Goal: Task Accomplishment & Management: Complete application form

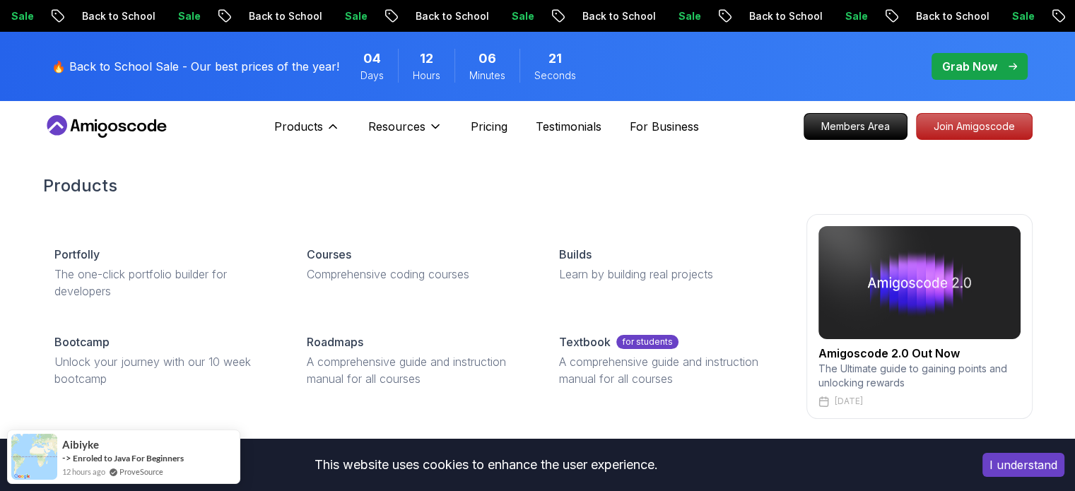
click at [592, 152] on div "Products Portfolly The one-click portfolio builder for developers Courses Compr…" at bounding box center [537, 296] width 989 height 301
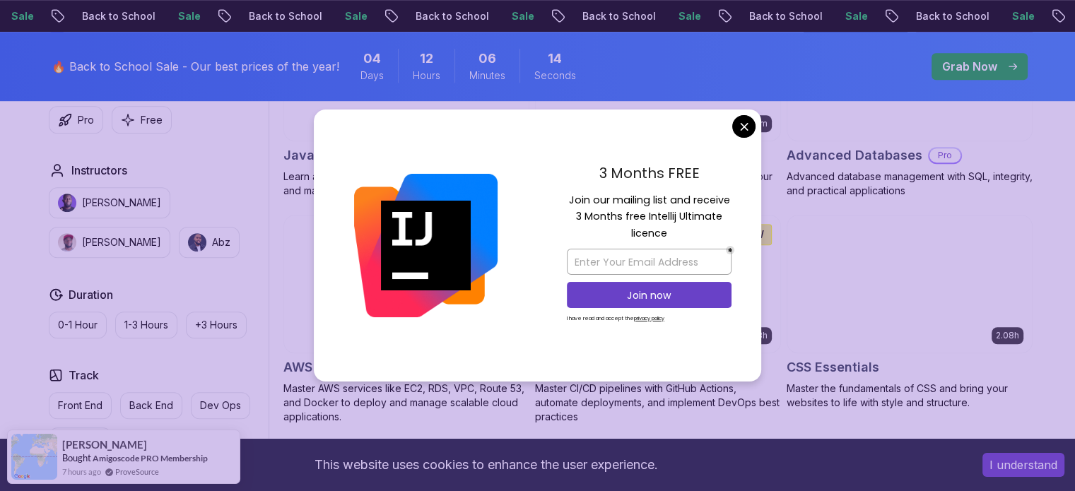
scroll to position [989, 0]
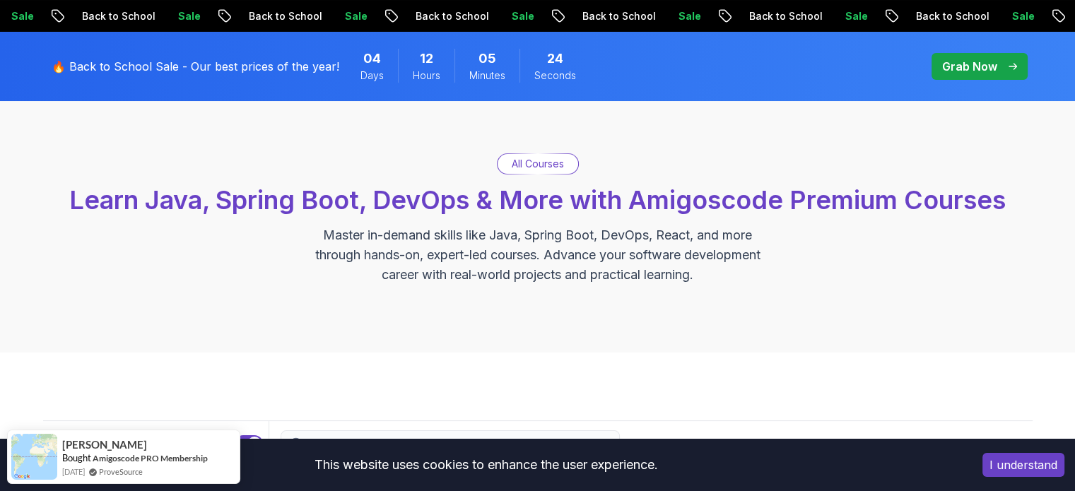
scroll to position [0, 0]
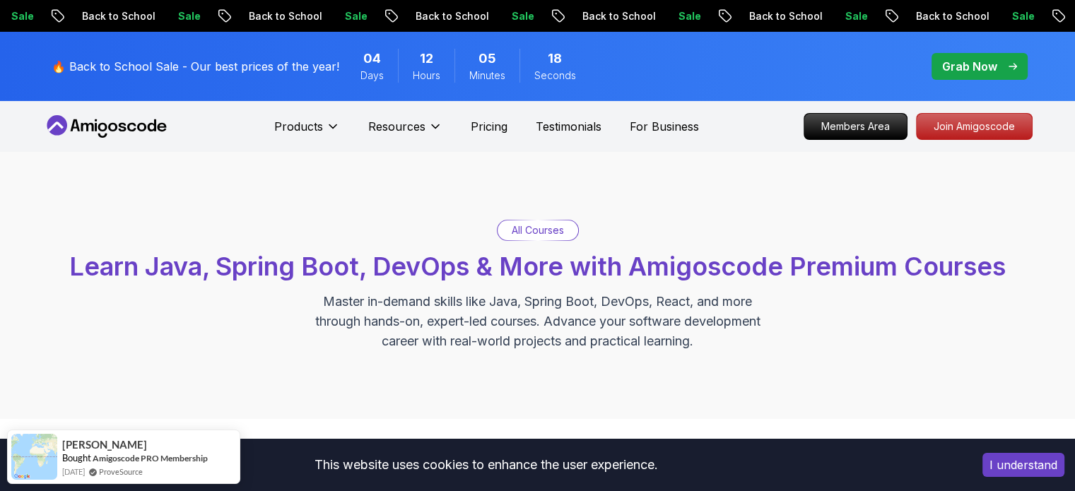
click at [1000, 460] on button "I understand" at bounding box center [1023, 465] width 82 height 24
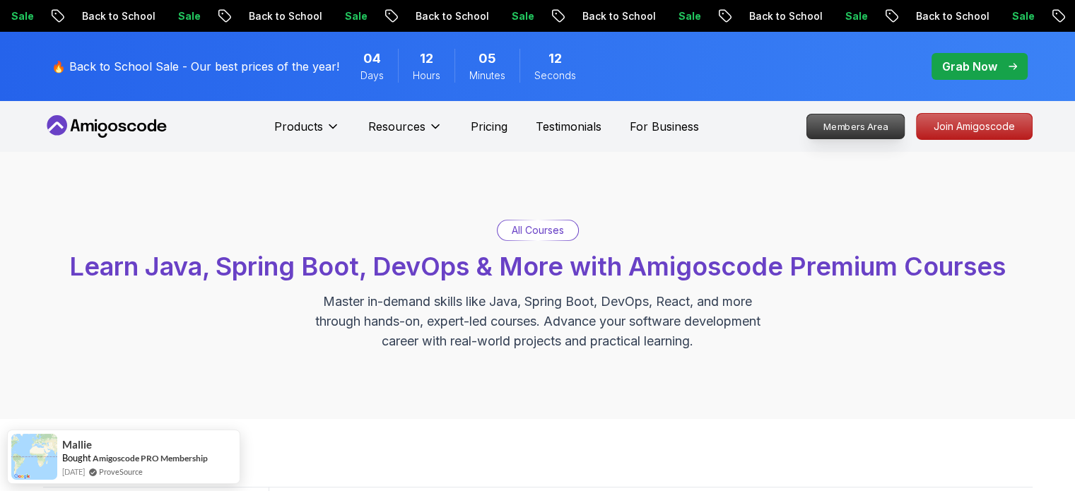
click at [873, 131] on p "Members Area" at bounding box center [854, 126] width 97 height 24
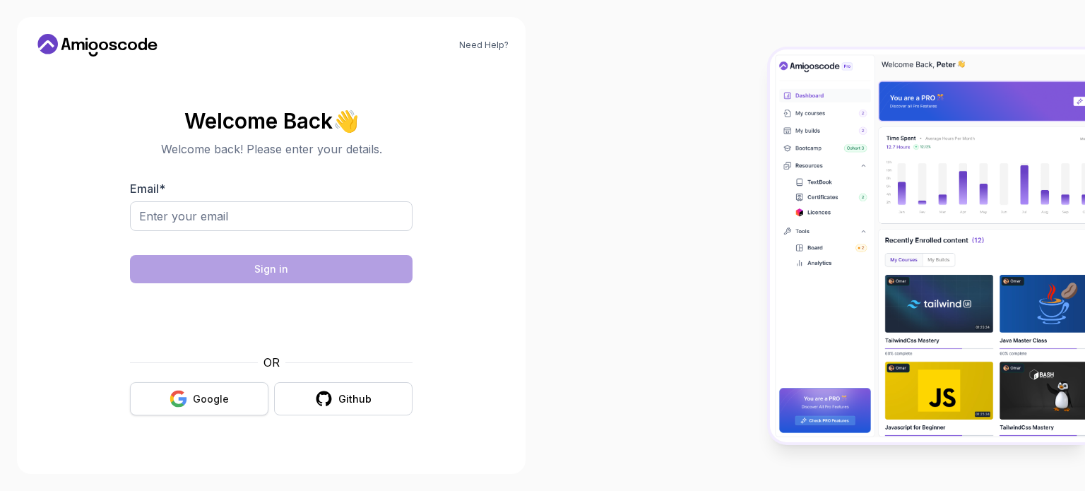
click at [187, 403] on icon "button" at bounding box center [179, 399] width 18 height 18
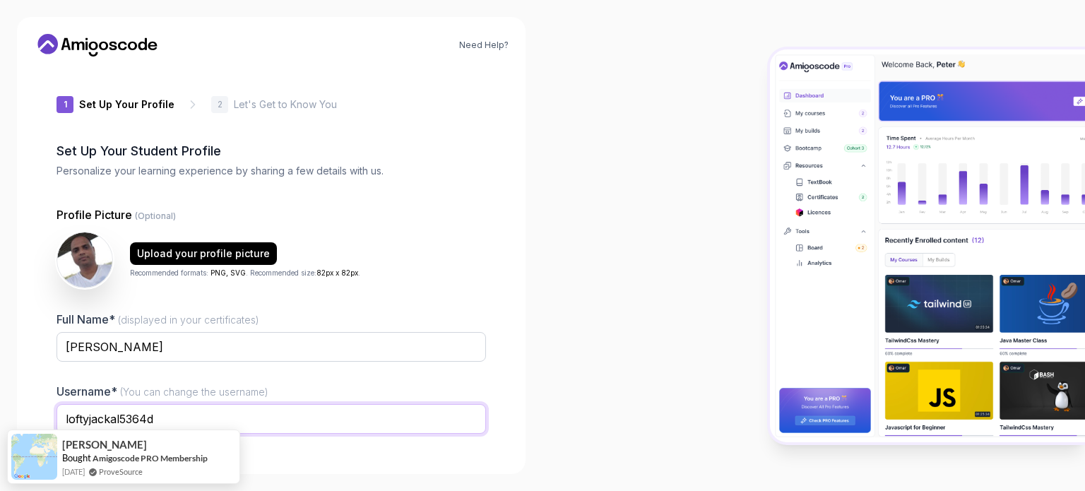
click at [322, 410] on input "loftyjackal5364d" at bounding box center [272, 419] width 430 height 30
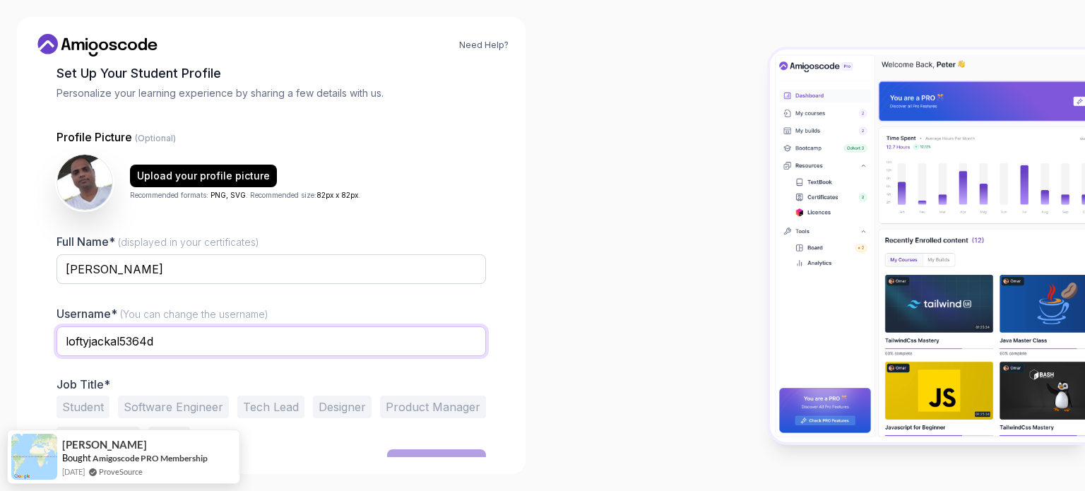
scroll to position [97, 0]
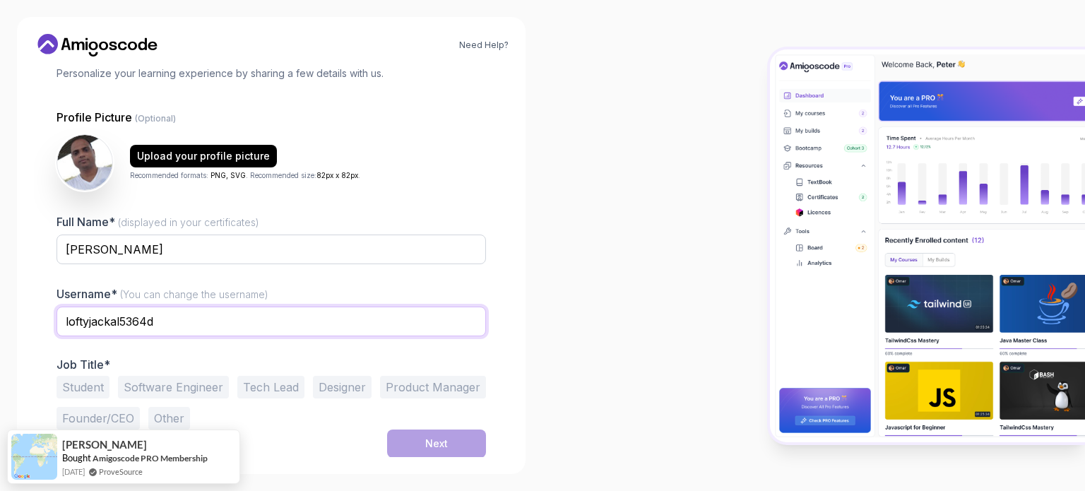
drag, startPoint x: 190, startPoint y: 321, endPoint x: 43, endPoint y: 321, distance: 146.9
click at [43, 321] on div "1 Set Up Your Profile 1 Set Up Your Profile 2 Let's Get to Know You Set Up Your…" at bounding box center [271, 164] width 475 height 389
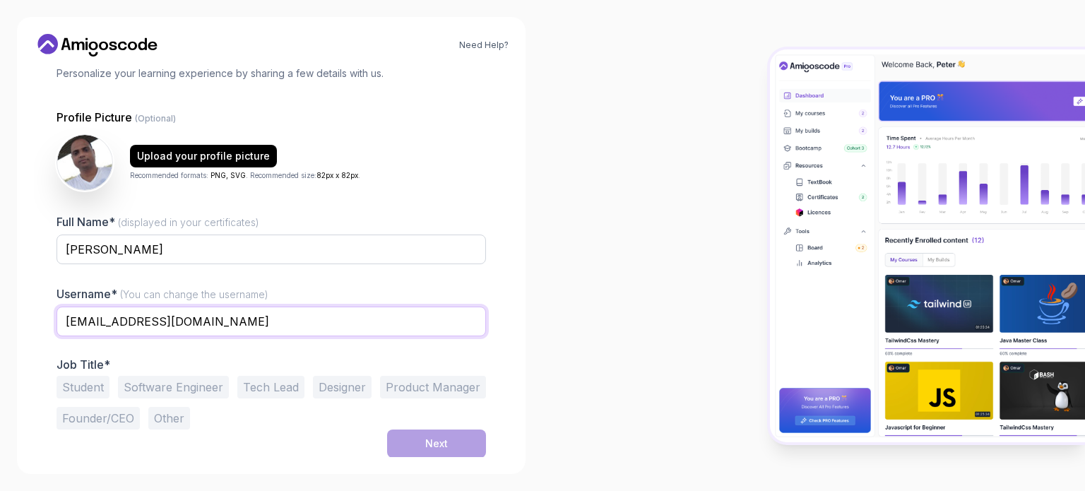
type input "[EMAIL_ADDRESS][DOMAIN_NAME]"
click at [518, 362] on div "Need Help? 1 Set Up Your Profile 1 Set Up Your Profile 2 Let's Get to Know You …" at bounding box center [271, 245] width 509 height 457
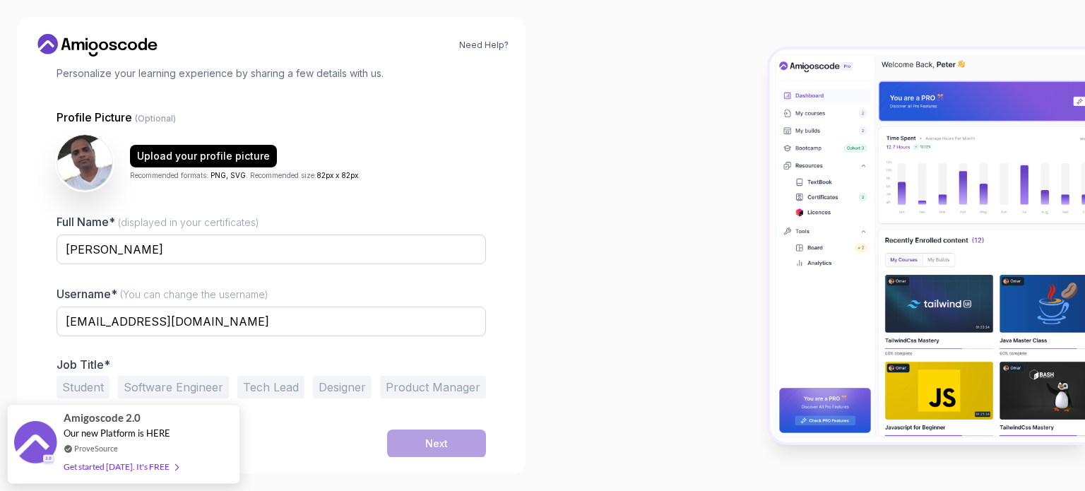
click at [260, 383] on button "Tech Lead" at bounding box center [270, 387] width 67 height 23
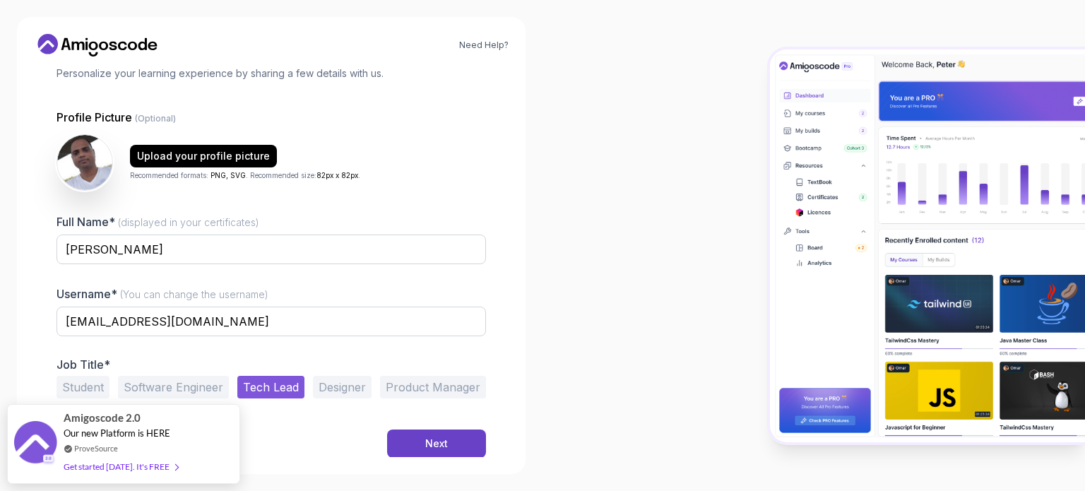
click at [274, 446] on div "Next" at bounding box center [272, 444] width 430 height 28
click at [449, 442] on button "Next" at bounding box center [436, 444] width 99 height 28
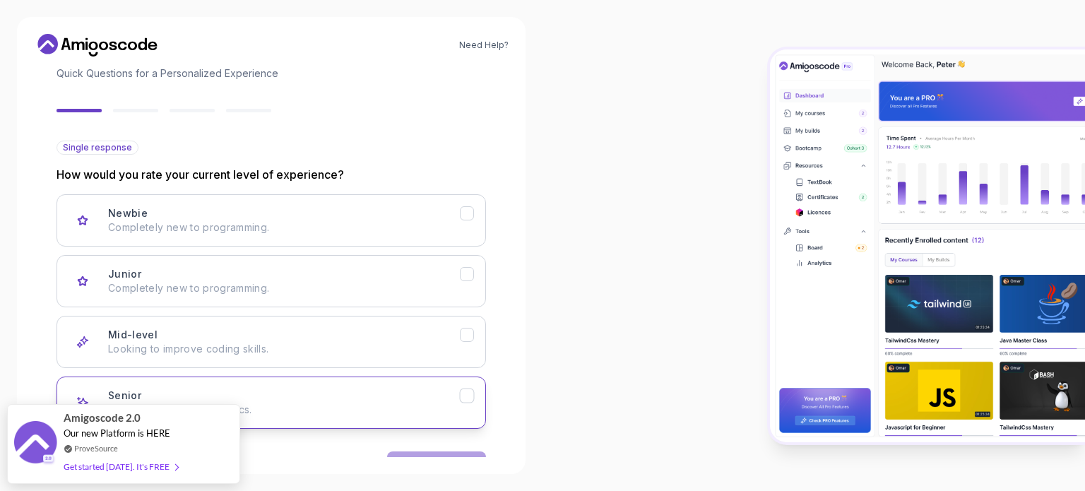
click at [466, 396] on icon "Senior" at bounding box center [467, 396] width 8 height 6
click at [444, 451] on button "Next" at bounding box center [436, 465] width 99 height 28
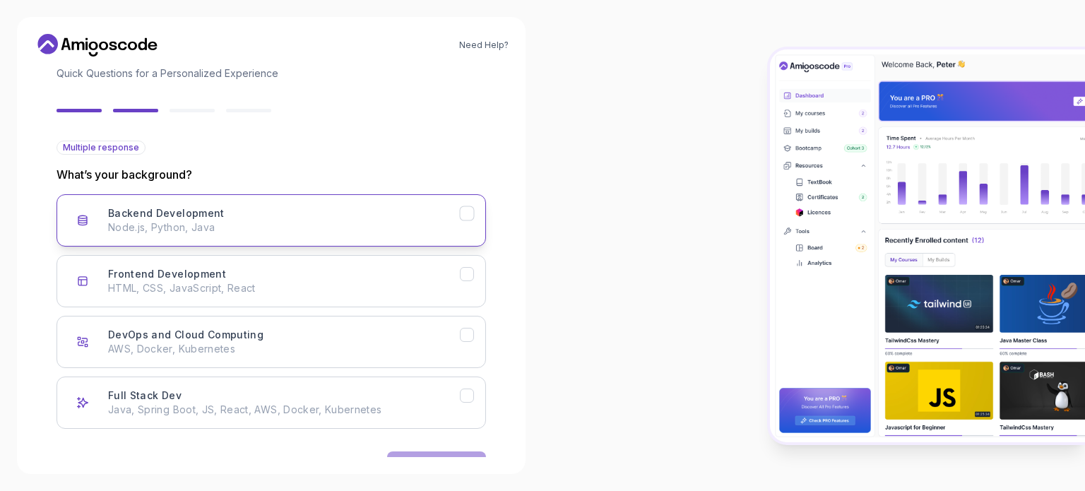
click at [309, 231] on p "Node.js, Python, Java" at bounding box center [284, 227] width 352 height 14
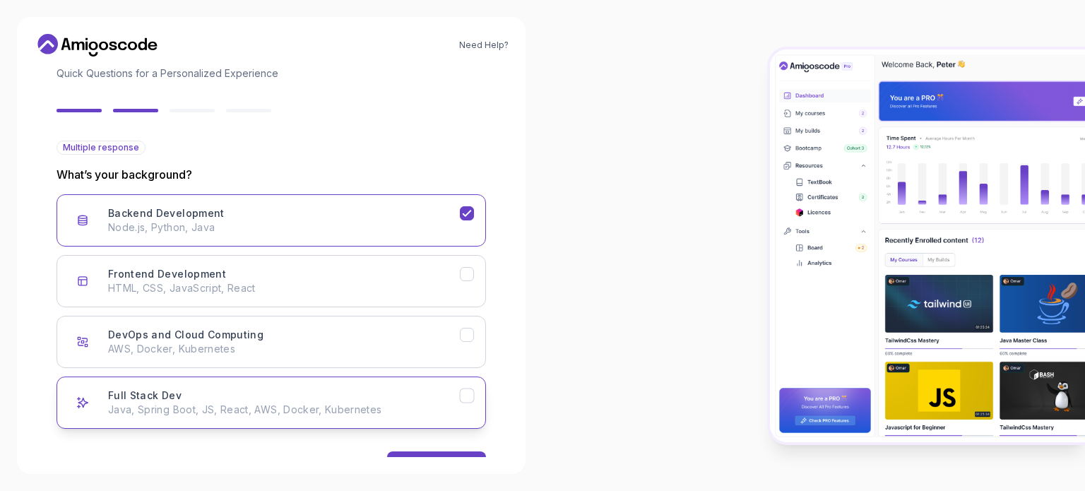
click at [381, 419] on button "Full Stack Dev Java, Spring Boot, JS, React, AWS, Docker, Kubernetes" at bounding box center [272, 403] width 430 height 52
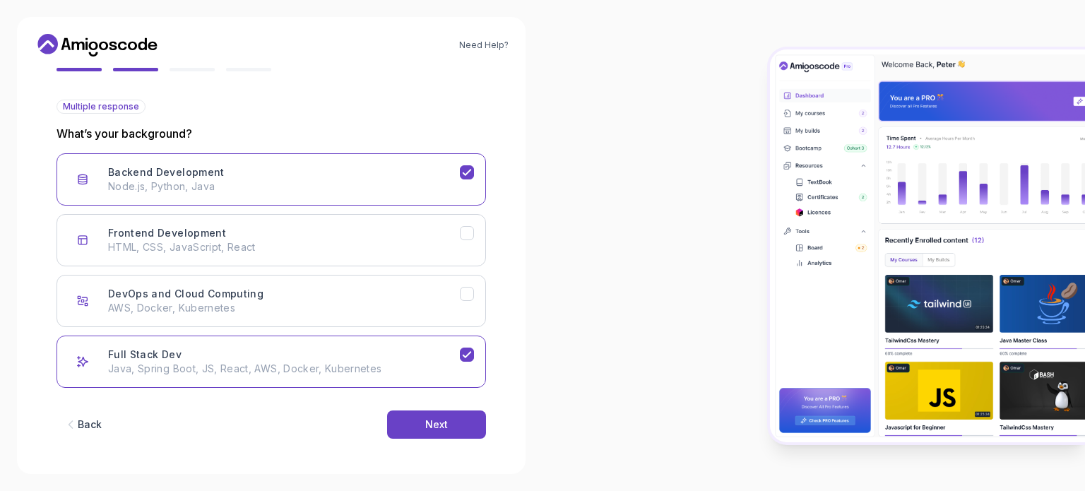
scroll to position [141, 0]
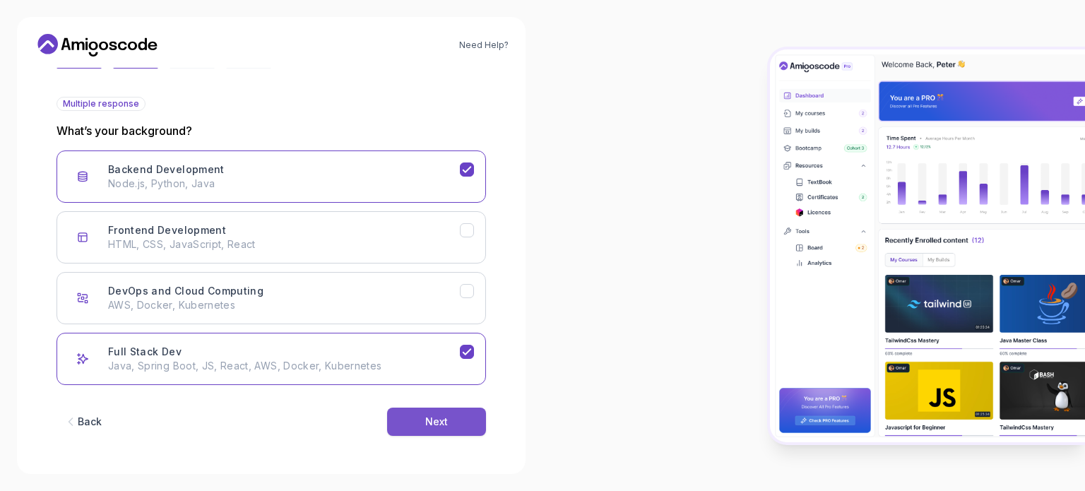
click at [458, 419] on button "Next" at bounding box center [436, 422] width 99 height 28
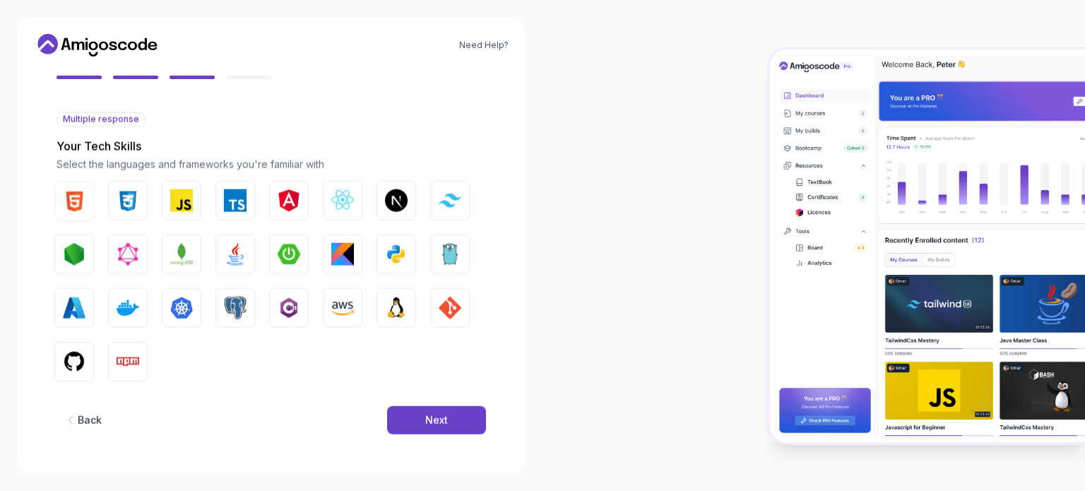
scroll to position [125, 0]
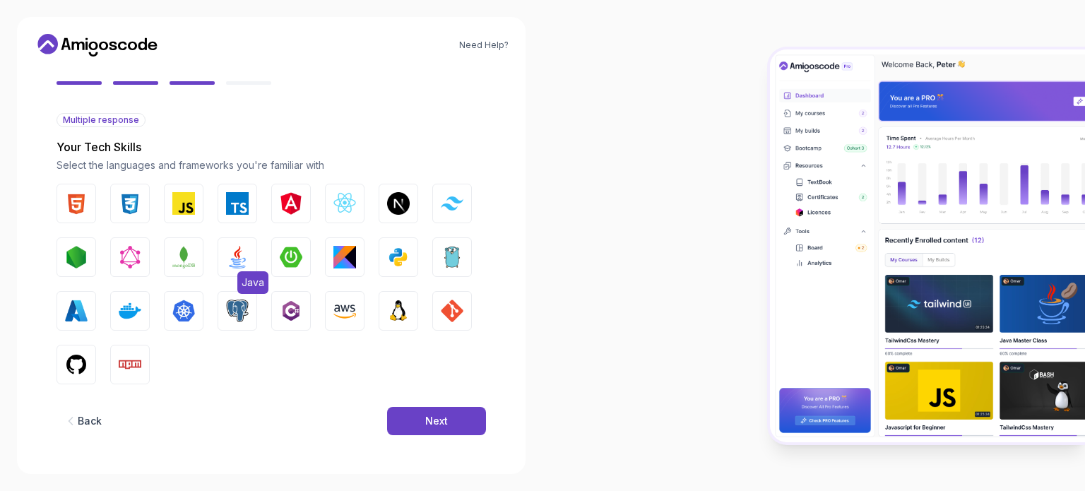
click at [231, 259] on img "button" at bounding box center [237, 257] width 23 height 23
click at [136, 313] on img "button" at bounding box center [130, 311] width 23 height 23
click at [63, 365] on button "GitHub" at bounding box center [77, 365] width 40 height 40
click at [337, 308] on img "button" at bounding box center [344, 311] width 23 height 23
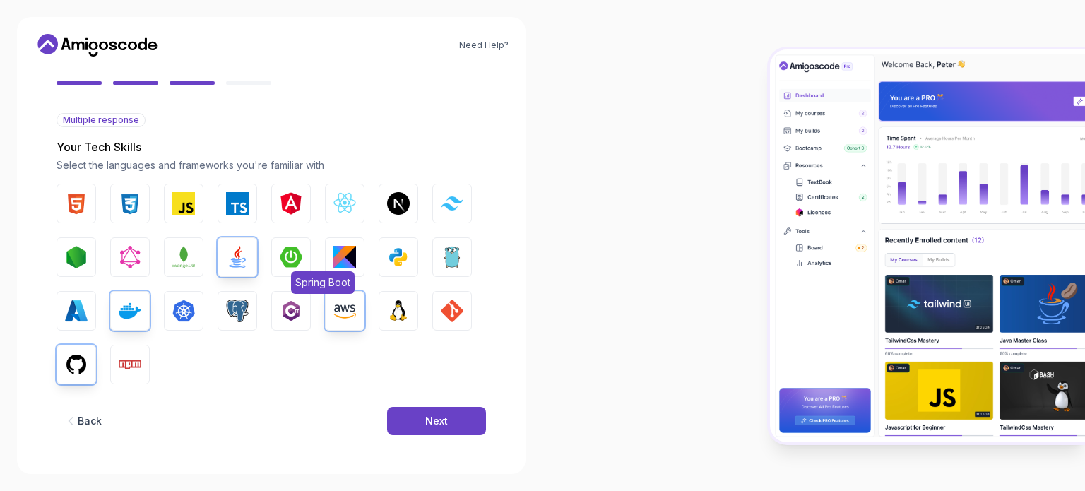
click at [291, 259] on img "button" at bounding box center [291, 257] width 23 height 23
click at [195, 264] on button "MongoDB" at bounding box center [184, 257] width 40 height 40
click at [66, 203] on img "button" at bounding box center [76, 203] width 23 height 23
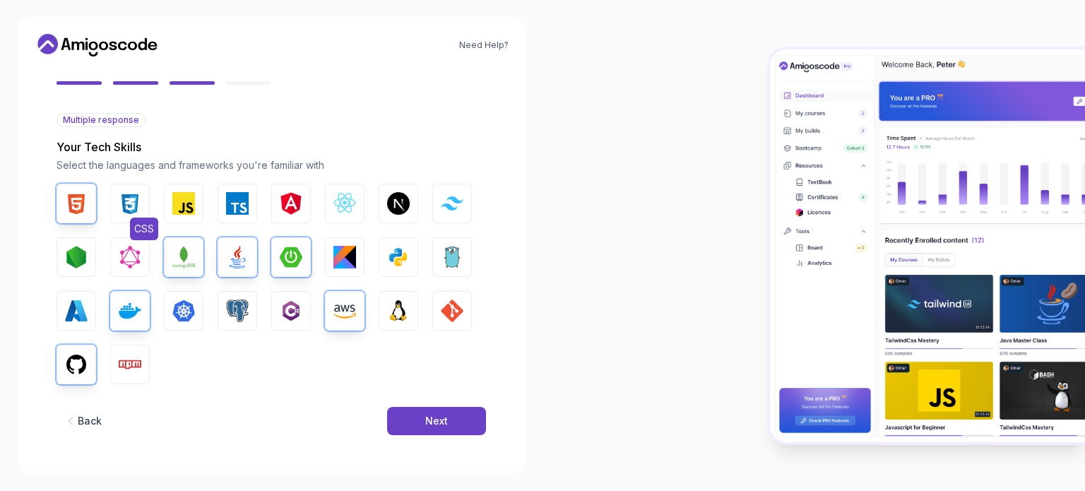
click at [139, 203] on img "button" at bounding box center [130, 203] width 23 height 23
click at [173, 203] on img "button" at bounding box center [183, 203] width 23 height 23
click at [242, 312] on img "button" at bounding box center [237, 311] width 23 height 23
click at [189, 322] on button "Kubernetes" at bounding box center [184, 311] width 40 height 40
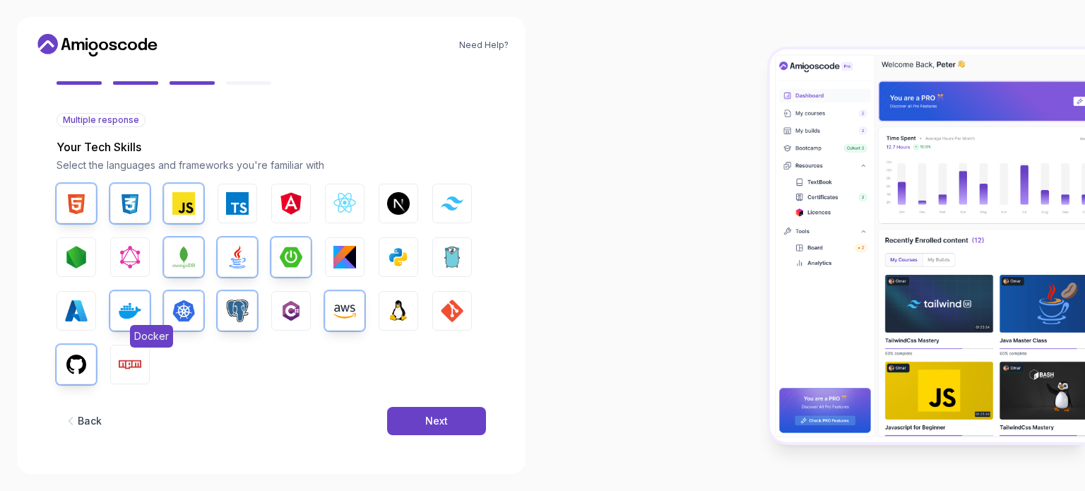
click at [143, 324] on button "Docker" at bounding box center [130, 311] width 40 height 40
click at [124, 309] on img "button" at bounding box center [130, 311] width 23 height 23
click at [434, 424] on div "Next" at bounding box center [436, 421] width 23 height 14
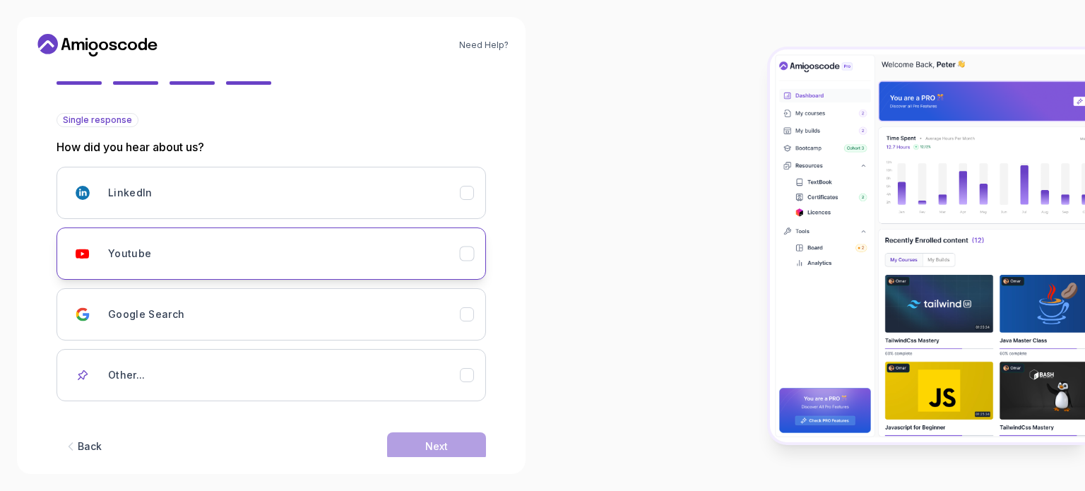
click at [244, 266] on div "Youtube" at bounding box center [284, 253] width 352 height 28
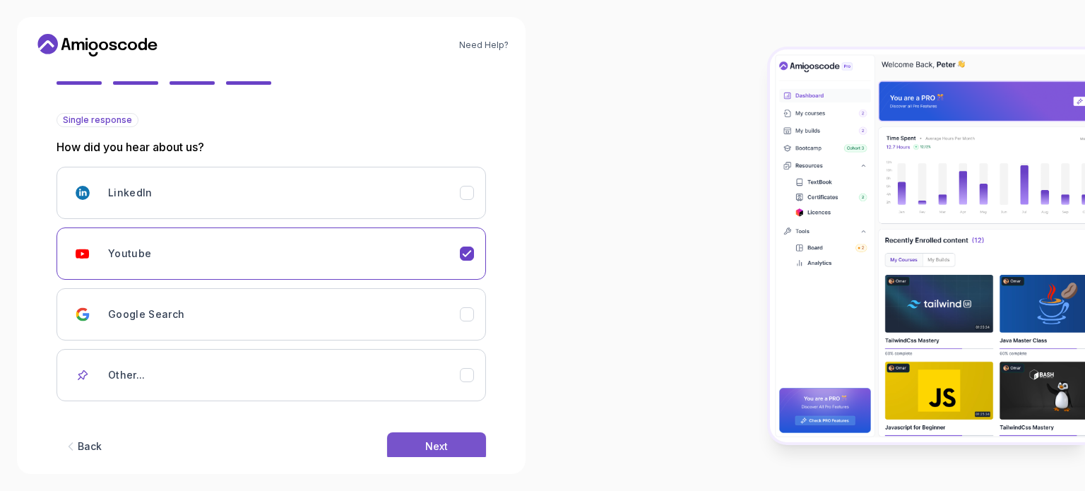
click at [428, 448] on div "Next" at bounding box center [436, 446] width 23 height 14
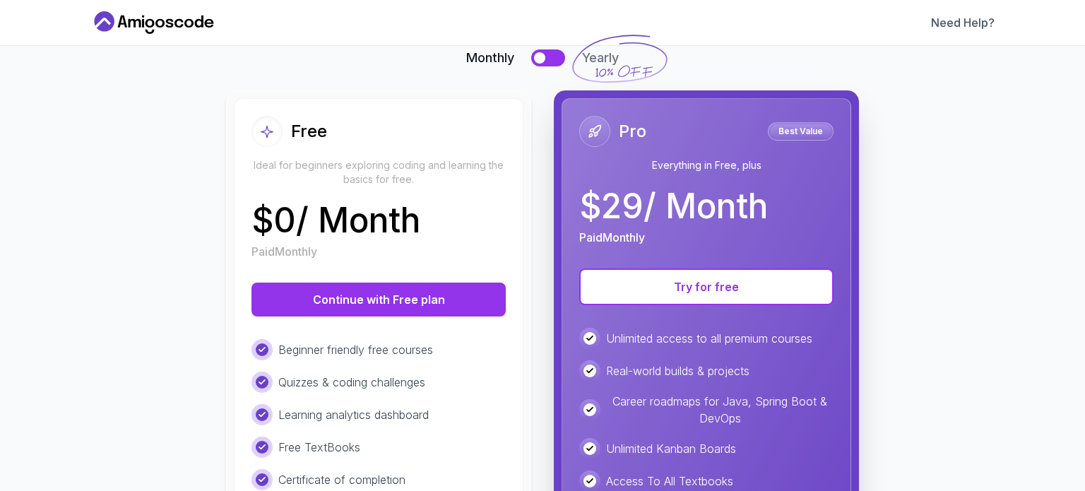
scroll to position [59, 0]
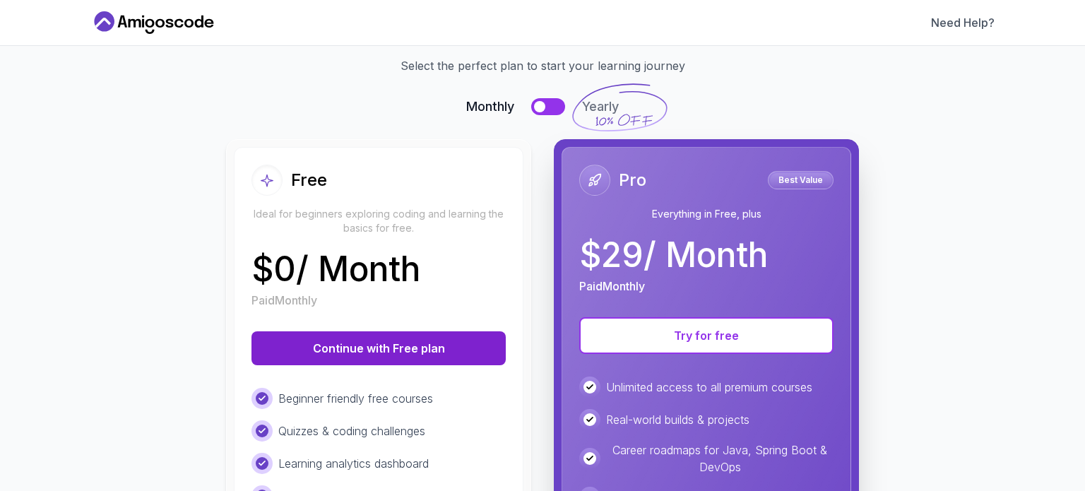
click at [404, 348] on button "Continue with Free plan" at bounding box center [379, 348] width 254 height 34
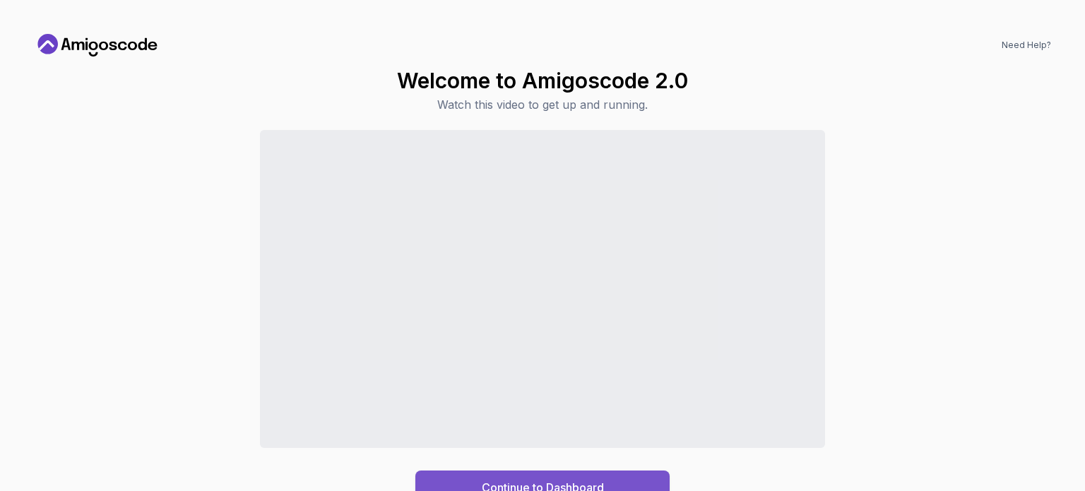
click at [620, 483] on button "Continue to Dashboard" at bounding box center [542, 488] width 254 height 34
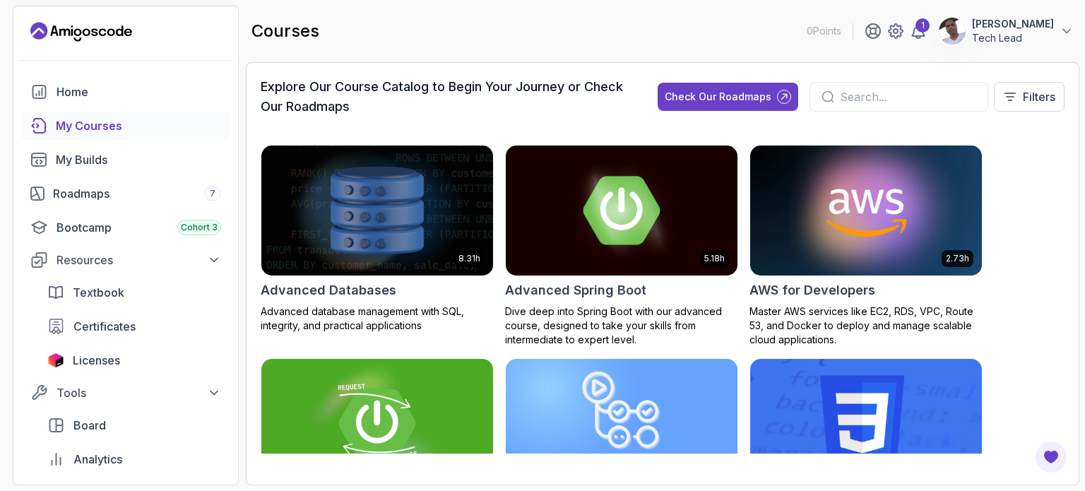
click at [873, 95] on input "text" at bounding box center [908, 96] width 136 height 17
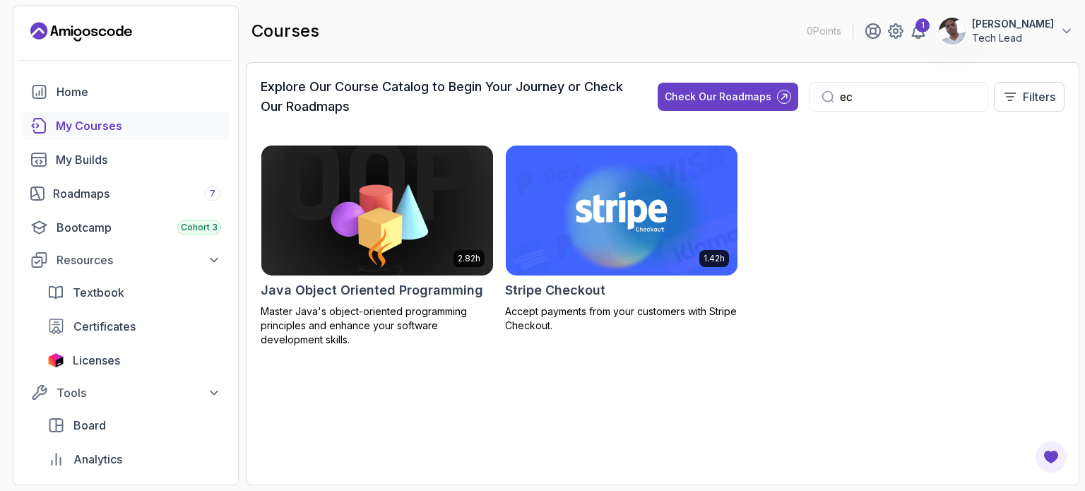
type input "e"
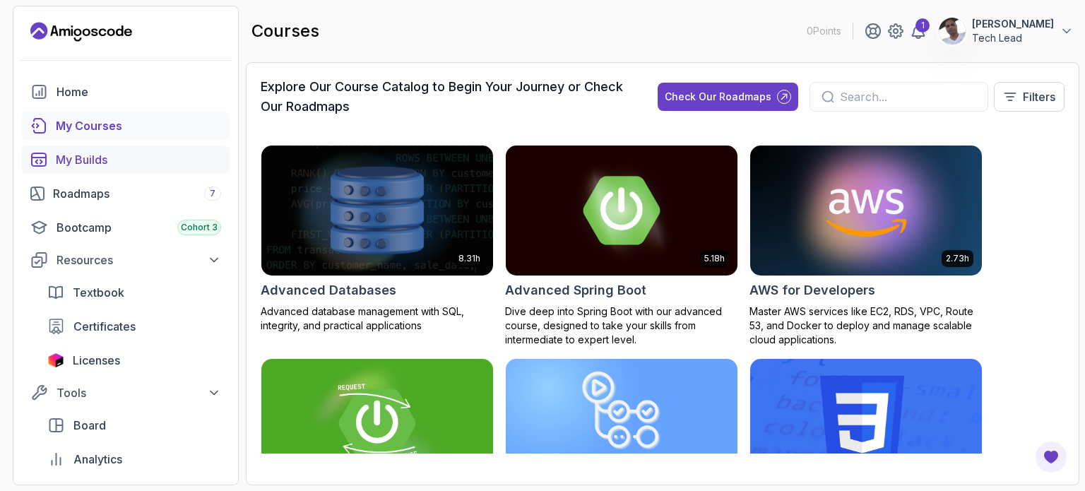
click at [83, 163] on div "My Builds" at bounding box center [138, 159] width 165 height 17
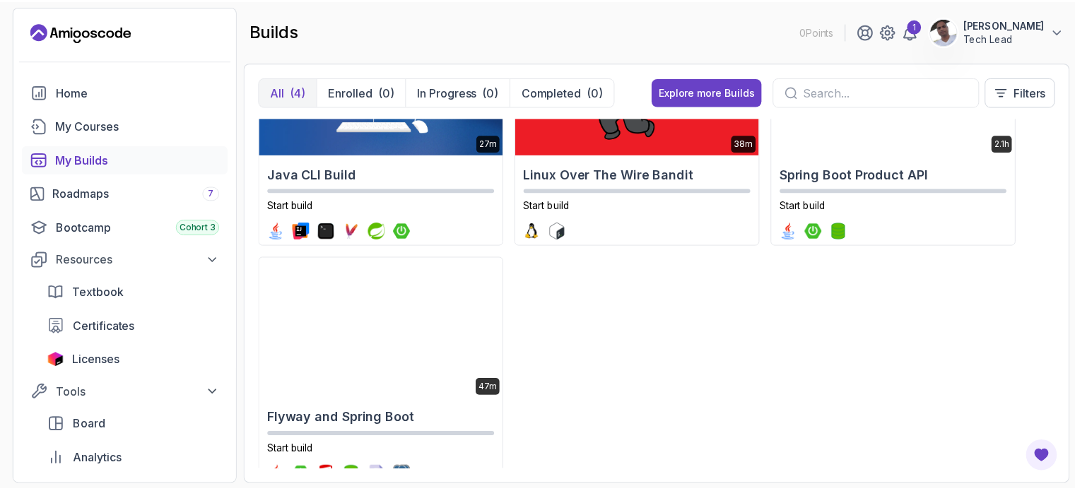
scroll to position [141, 0]
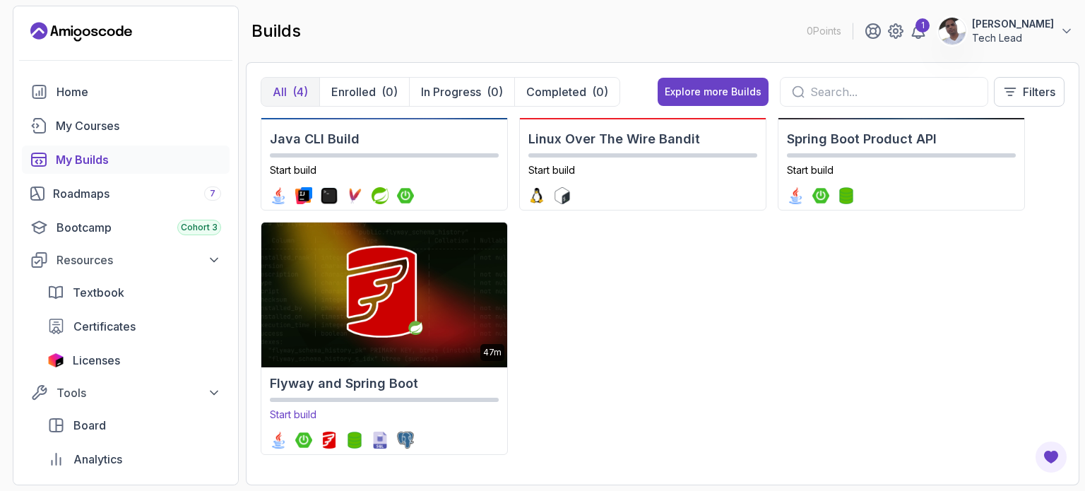
click at [430, 345] on img at bounding box center [384, 293] width 258 height 148
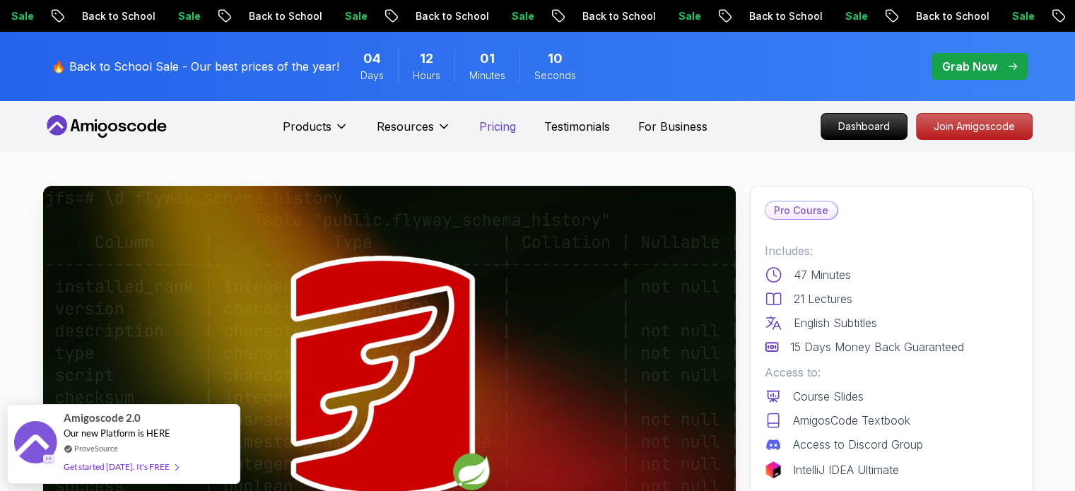
click at [493, 126] on p "Pricing" at bounding box center [497, 126] width 37 height 17
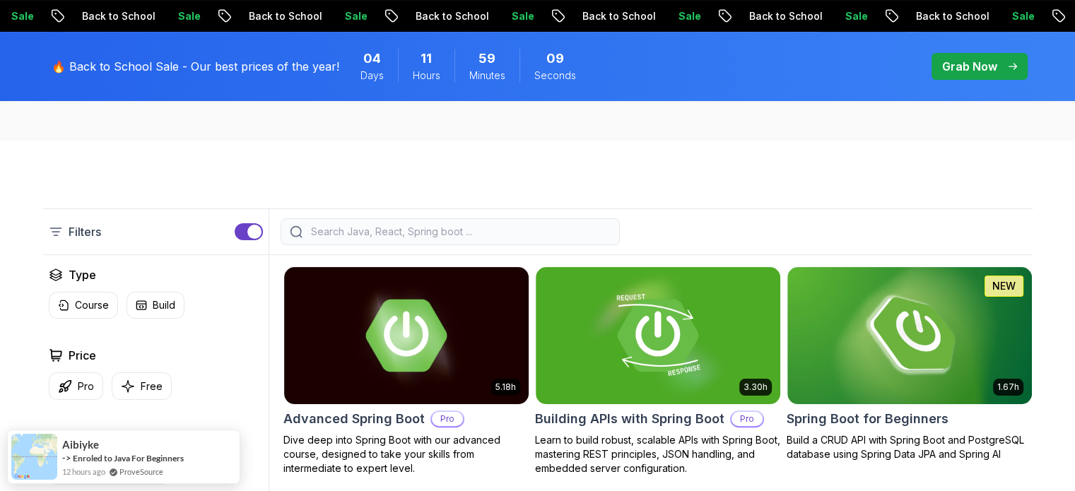
scroll to position [283, 0]
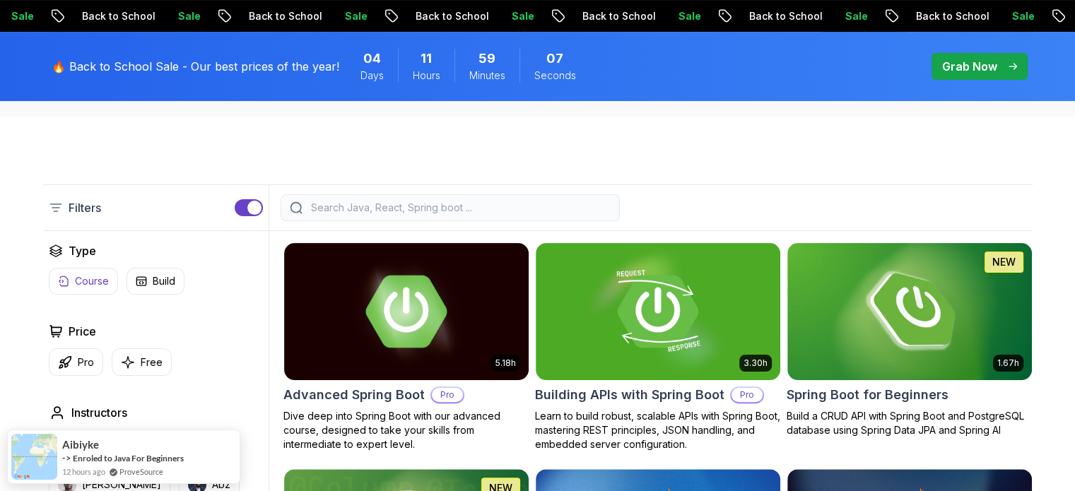
click at [99, 280] on p "Course" at bounding box center [92, 281] width 34 height 14
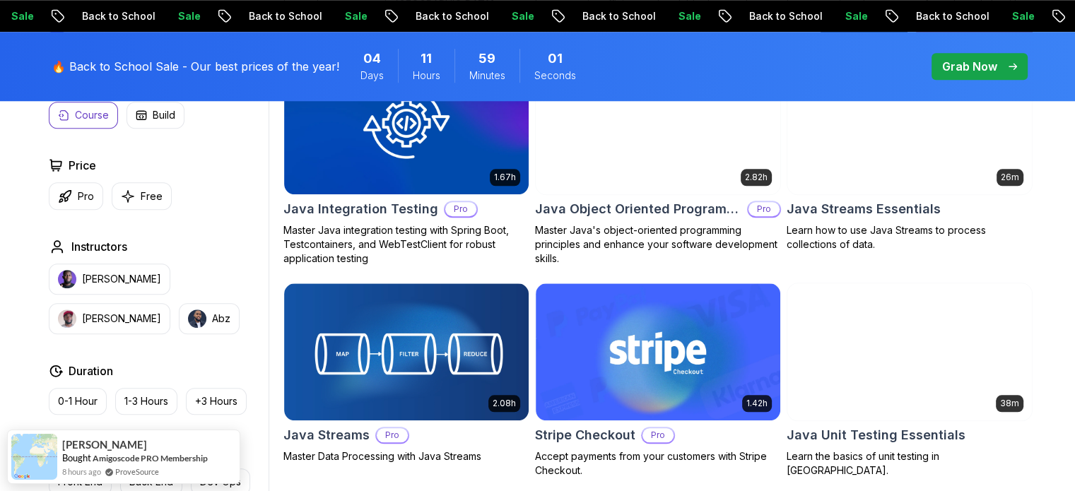
scroll to position [1413, 0]
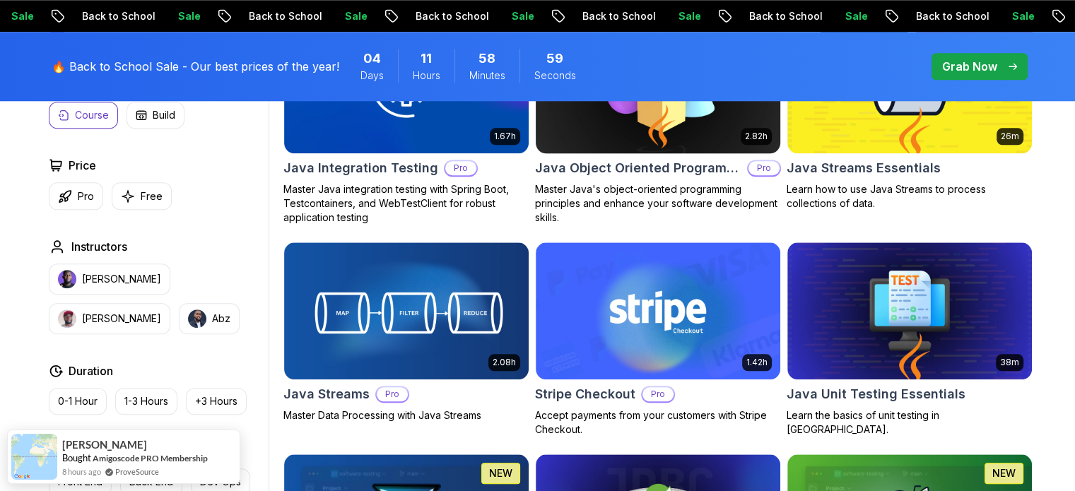
click at [745, 129] on body "Sale Back to School Sale Back to School Sale Back to School Sale Back to School…" at bounding box center [537, 250] width 1075 height 3326
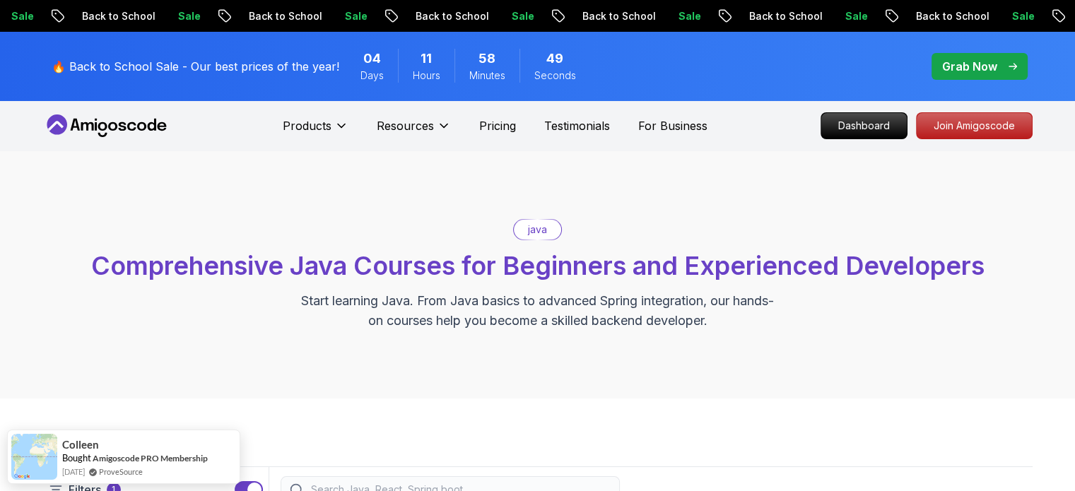
scroll to position [0, 0]
